Goal: Task Accomplishment & Management: Use online tool/utility

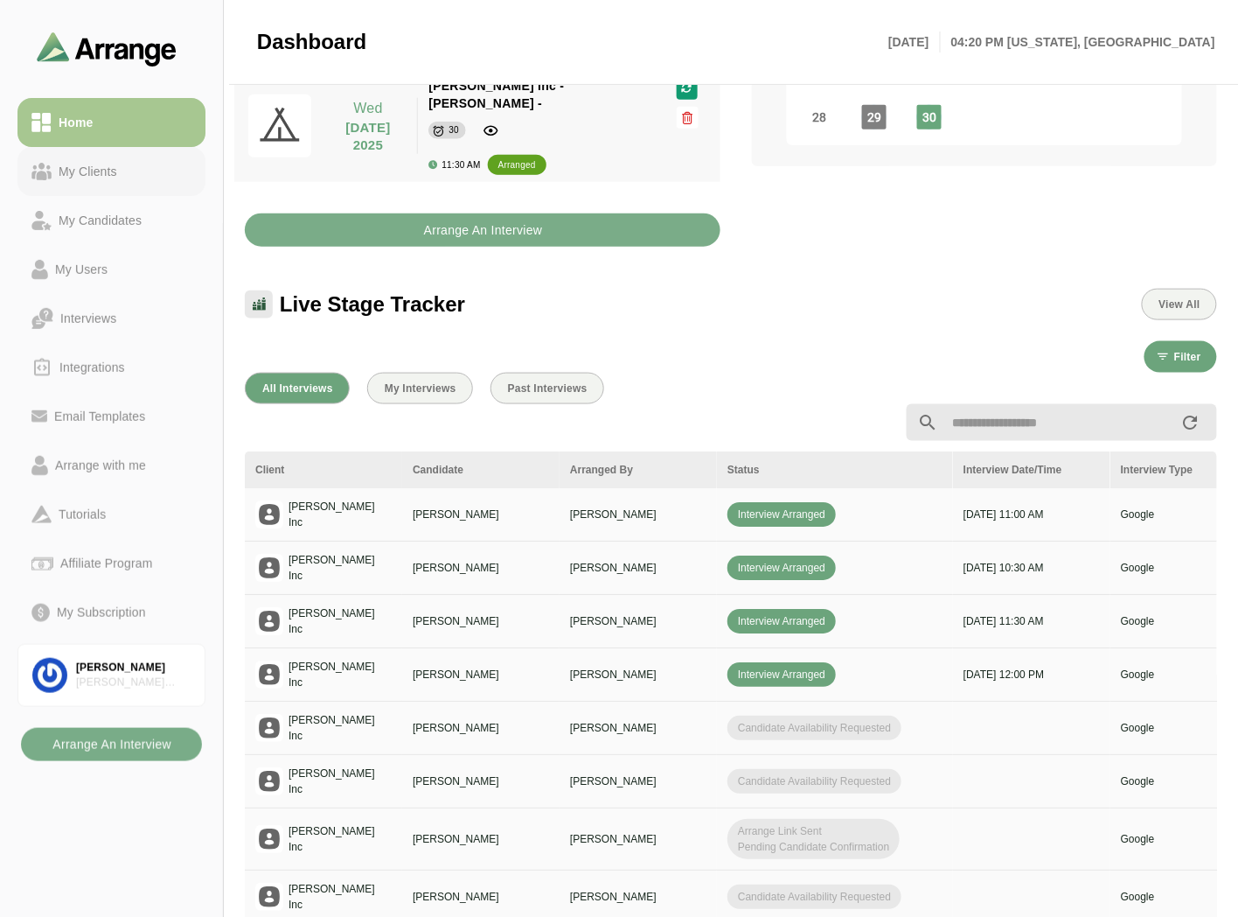
scroll to position [0, 736]
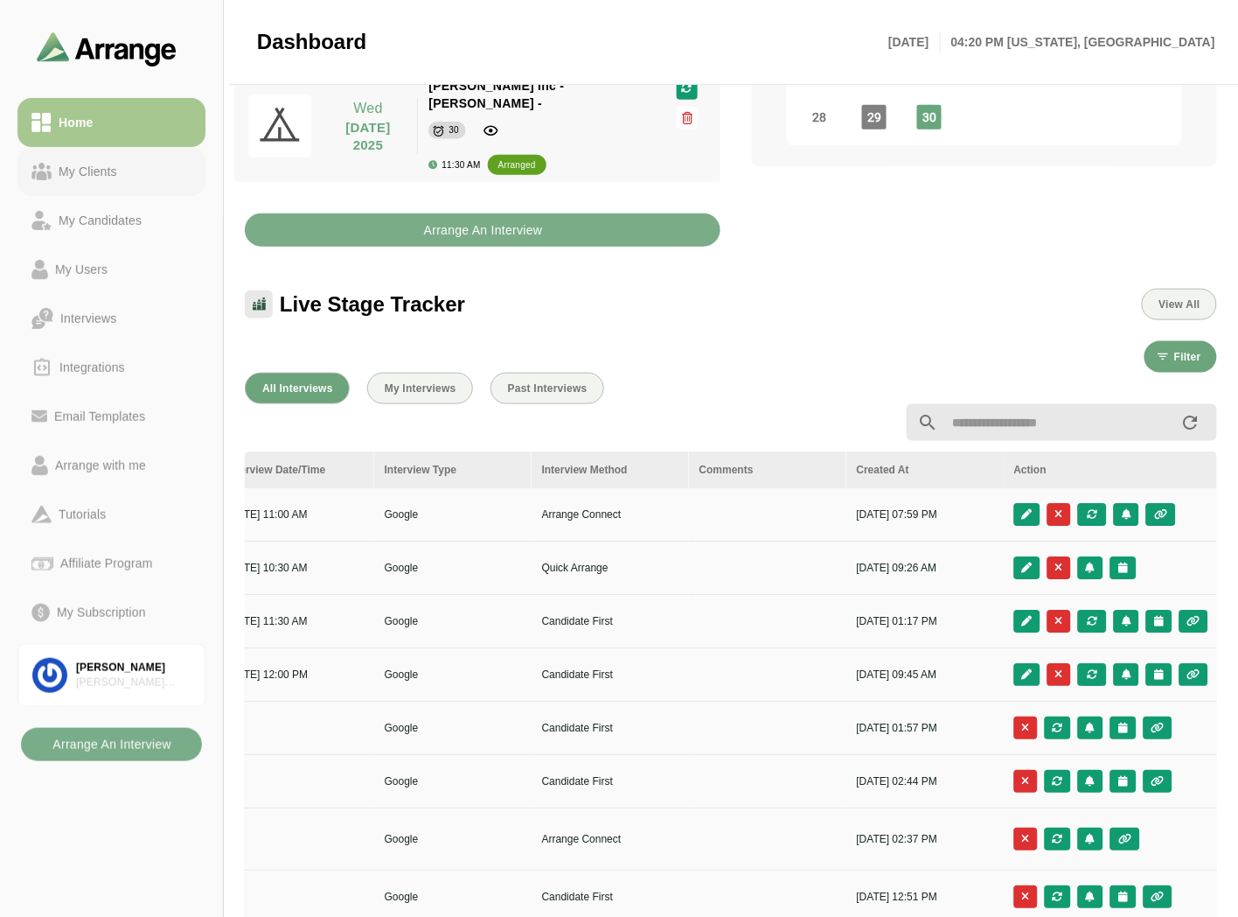
click at [108, 155] on link "My Clients" at bounding box center [111, 171] width 188 height 49
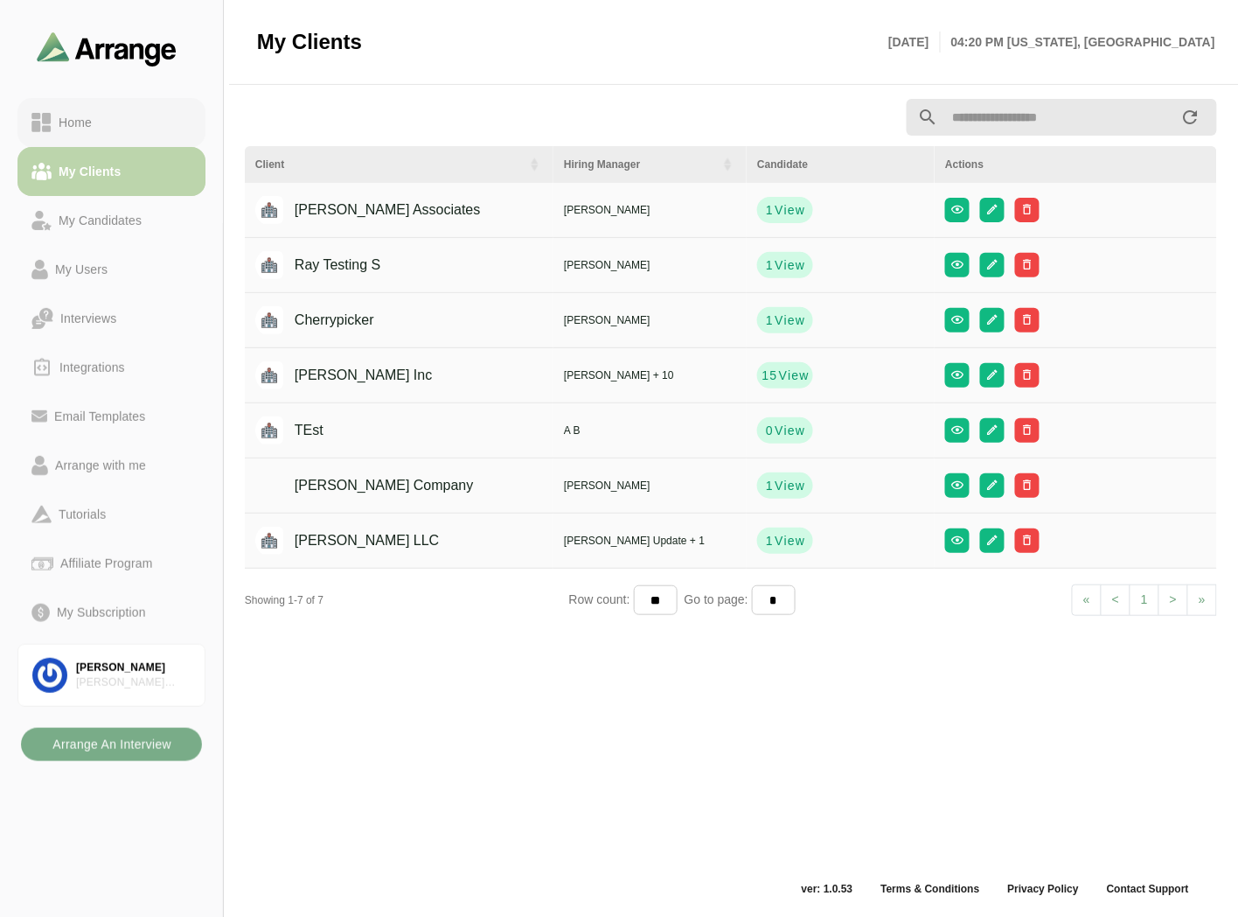
scroll to position [5, 0]
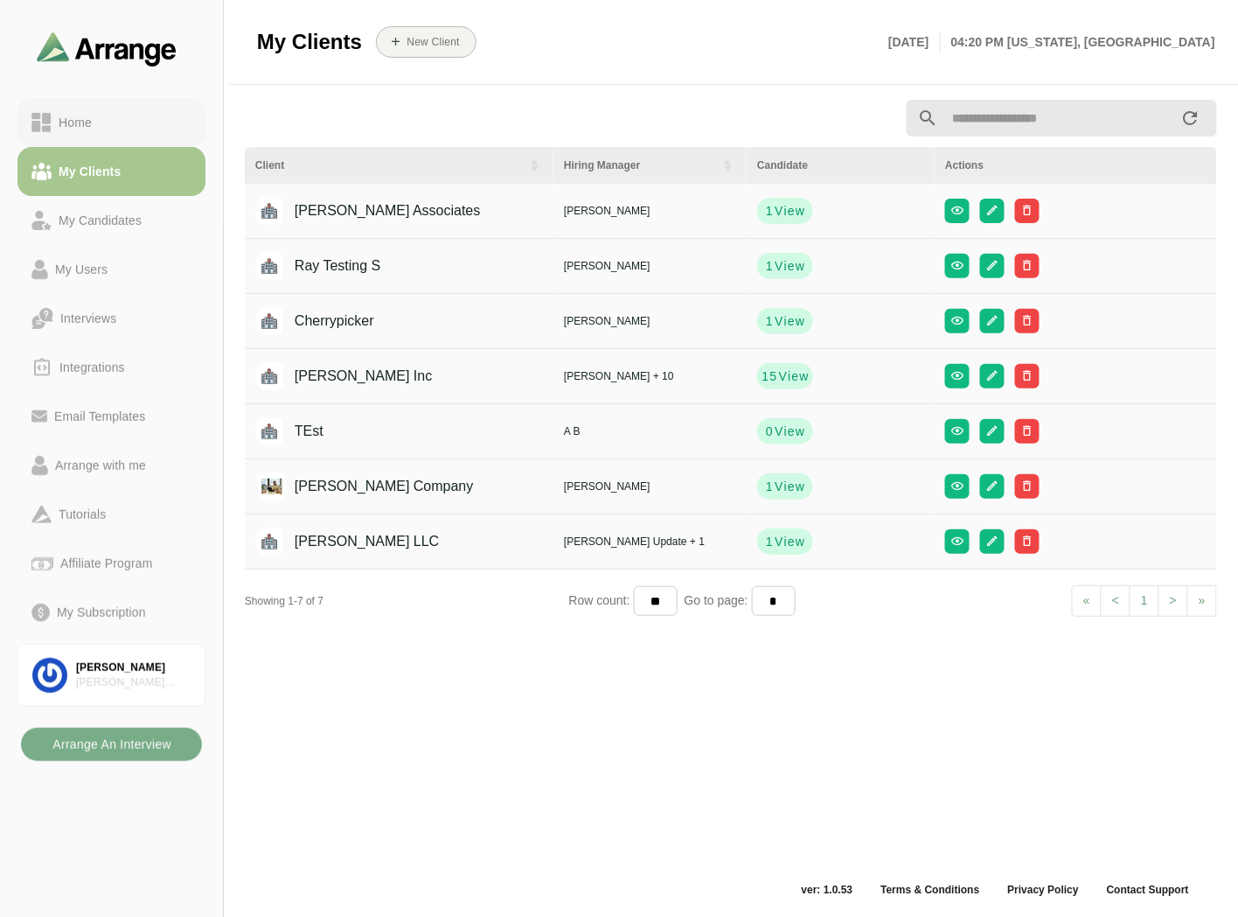
click at [121, 116] on div "Home" at bounding box center [111, 122] width 160 height 21
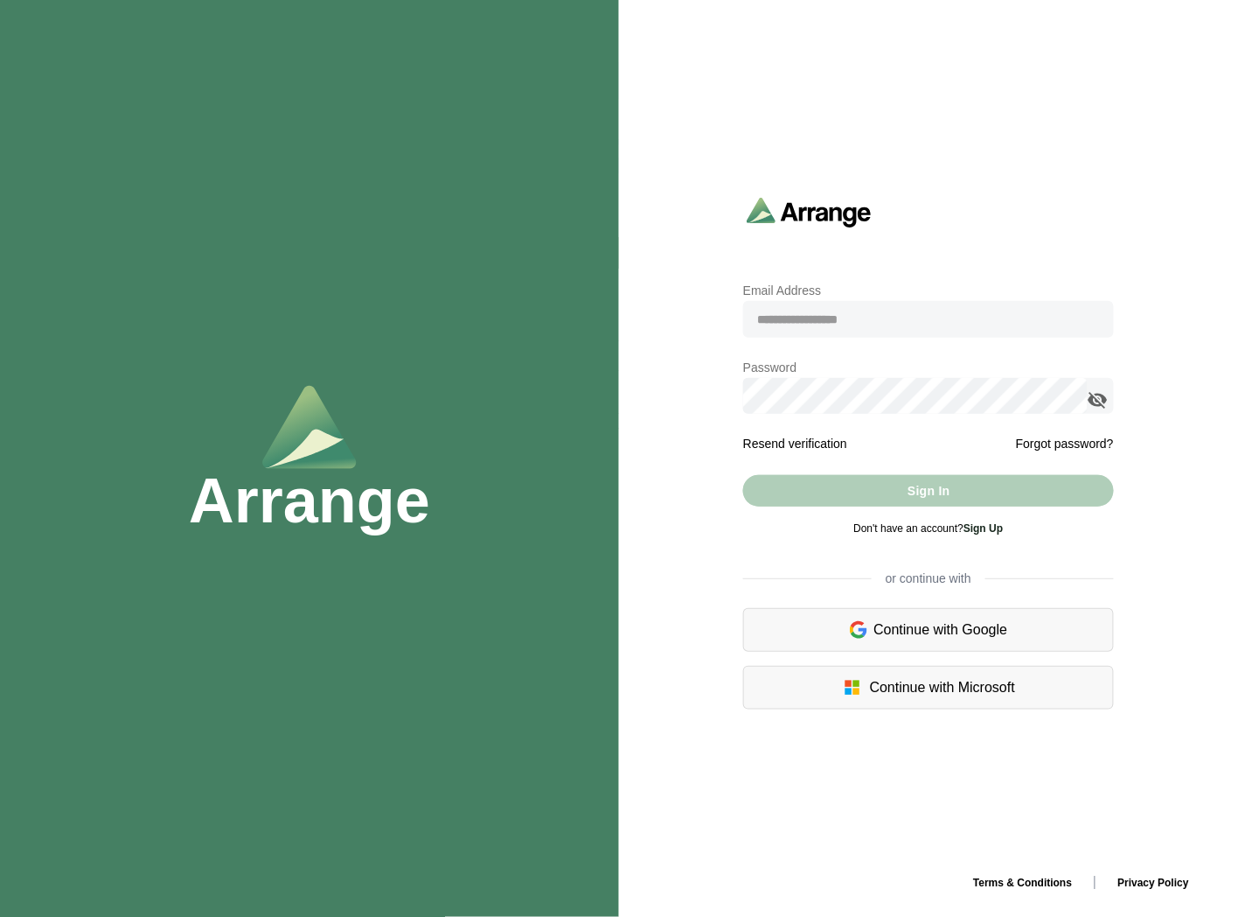
type input "**********"
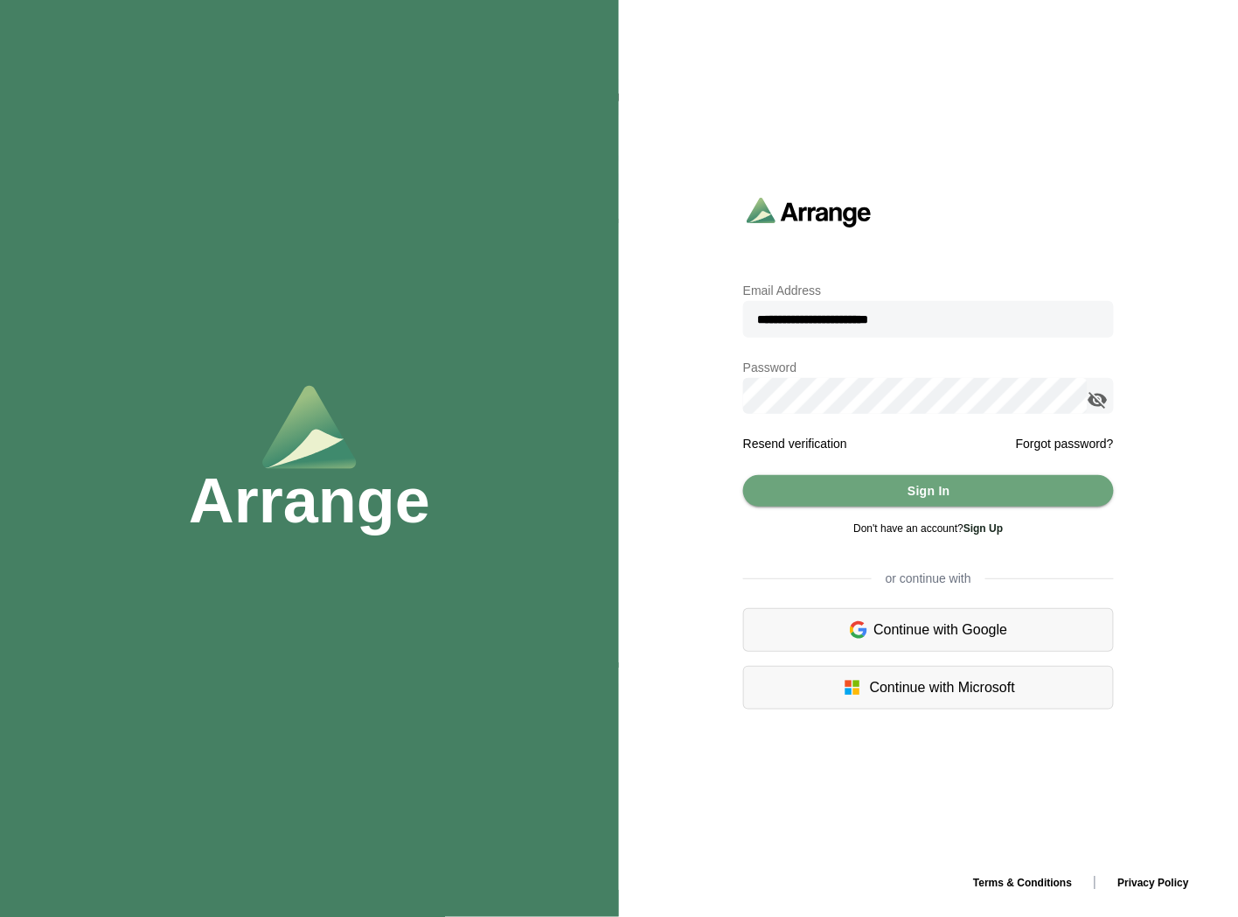
click at [1103, 391] on icon "appended action" at bounding box center [1098, 399] width 21 height 21
click at [886, 499] on button "Sign In" at bounding box center [928, 490] width 371 height 31
